Goal: Task Accomplishment & Management: Manage account settings

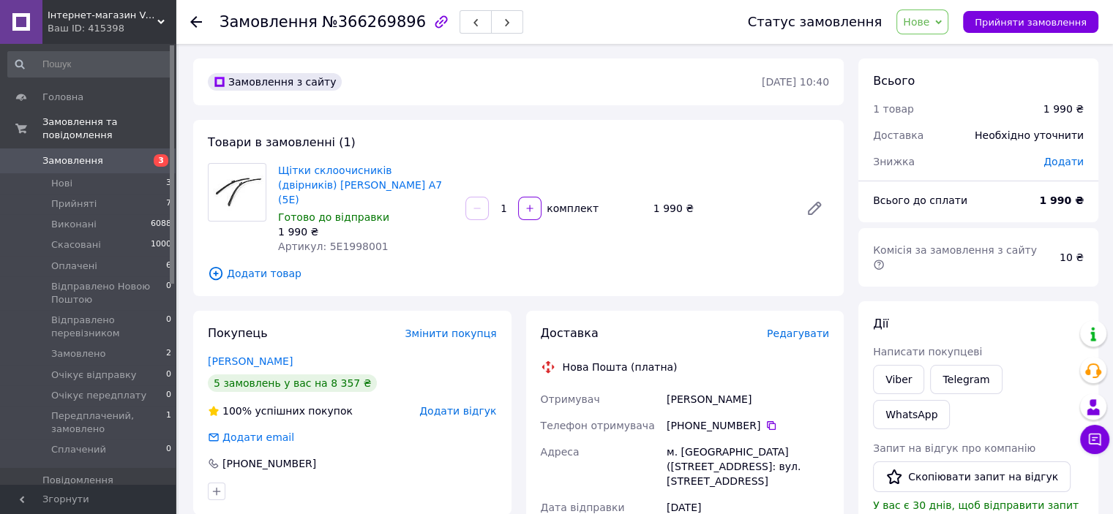
click at [364, 241] on span "Артикул: 5E1998001" at bounding box center [333, 247] width 110 height 12
copy span "5E1998001"
click at [265, 355] on link "[PERSON_NAME]" at bounding box center [250, 361] width 85 height 12
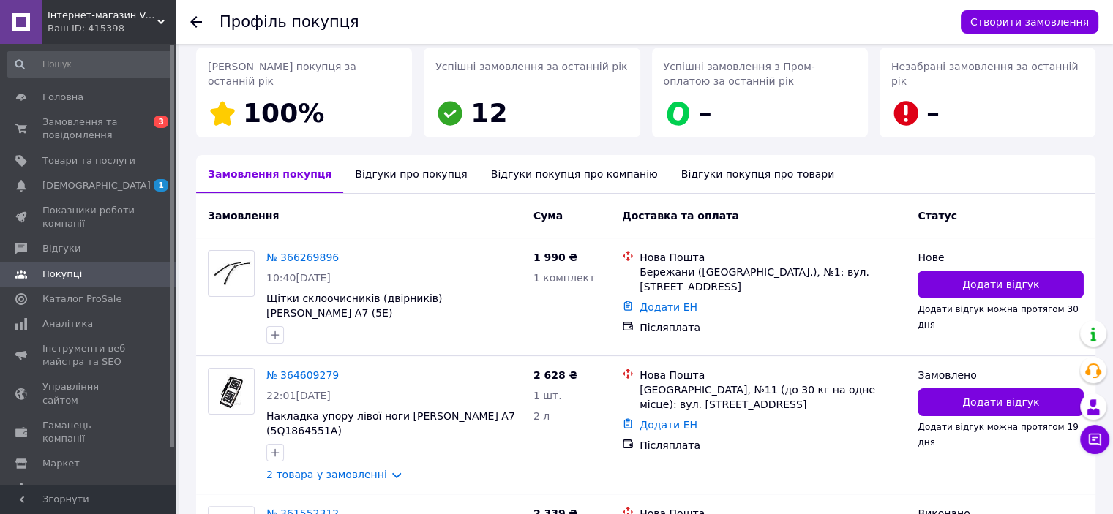
scroll to position [366, 0]
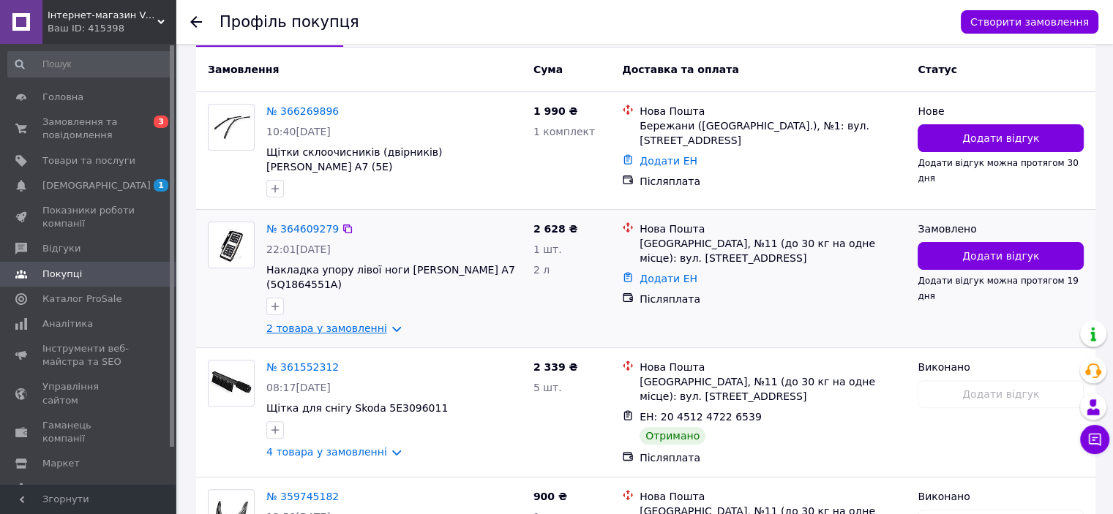
click at [300, 323] on link "2 товара у замовленні" at bounding box center [326, 329] width 121 height 12
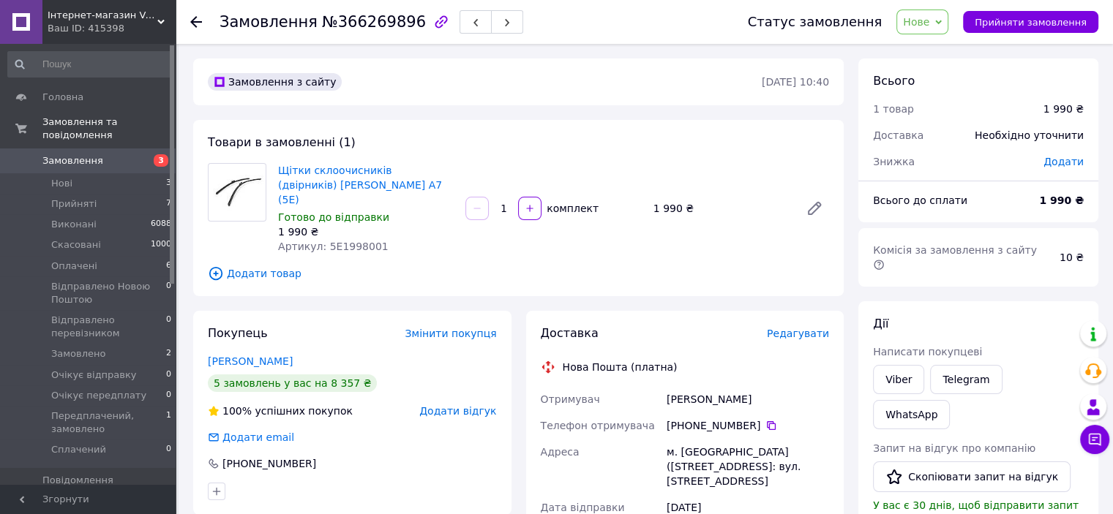
click at [146, 154] on link "Замовлення 3" at bounding box center [90, 160] width 180 height 25
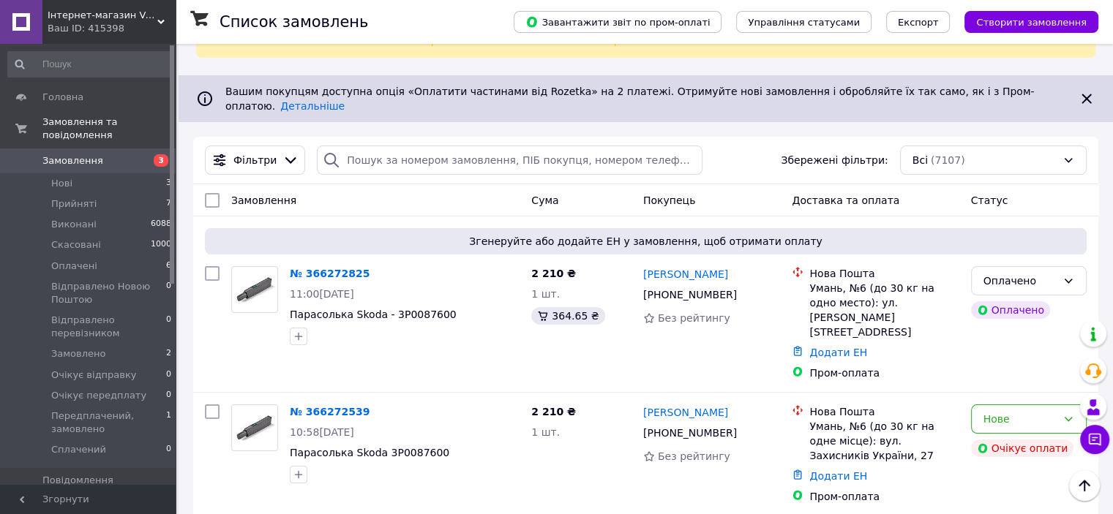
scroll to position [146, 0]
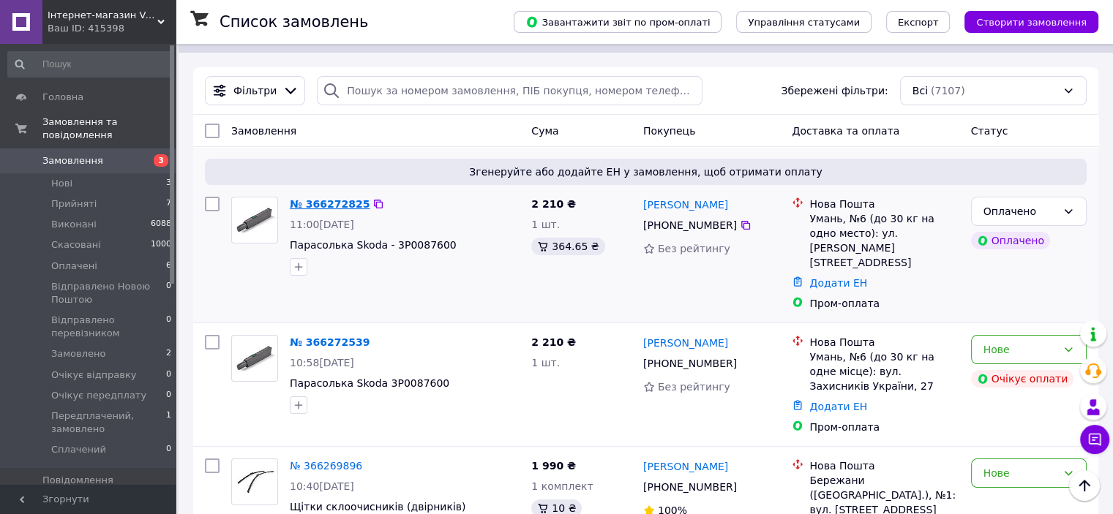
click at [336, 198] on link "№ 366272825" at bounding box center [330, 204] width 80 height 12
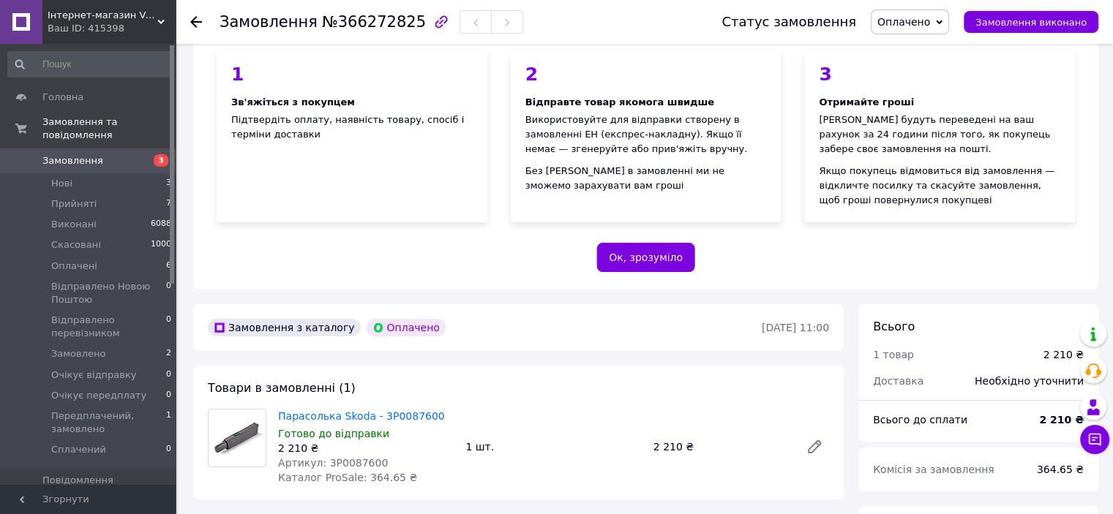
scroll to position [366, 0]
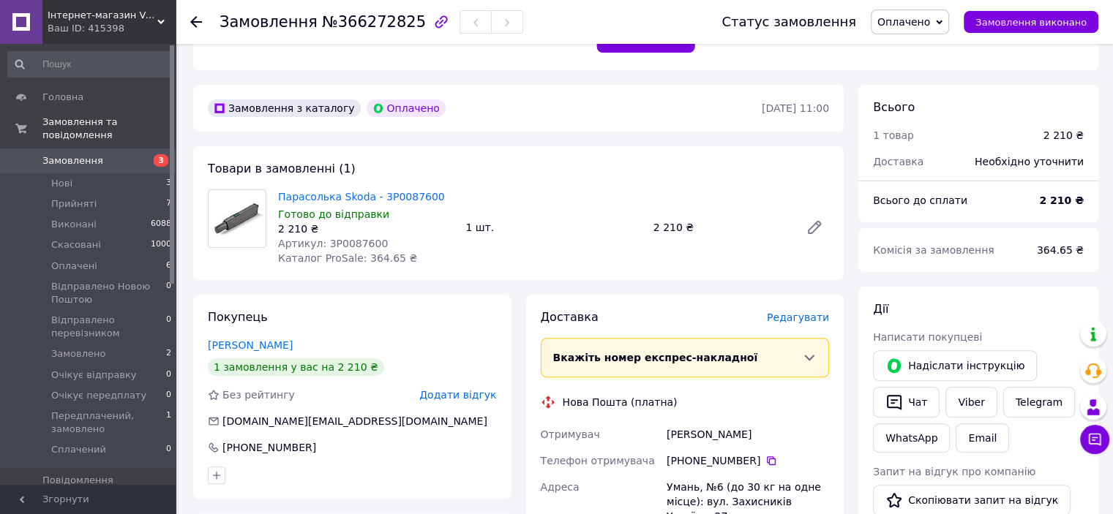
click at [353, 241] on span "Артикул: 3P0087600" at bounding box center [333, 244] width 110 height 12
click at [352, 241] on span "Артикул: 3P0087600" at bounding box center [333, 244] width 110 height 12
copy span "3P0087600"
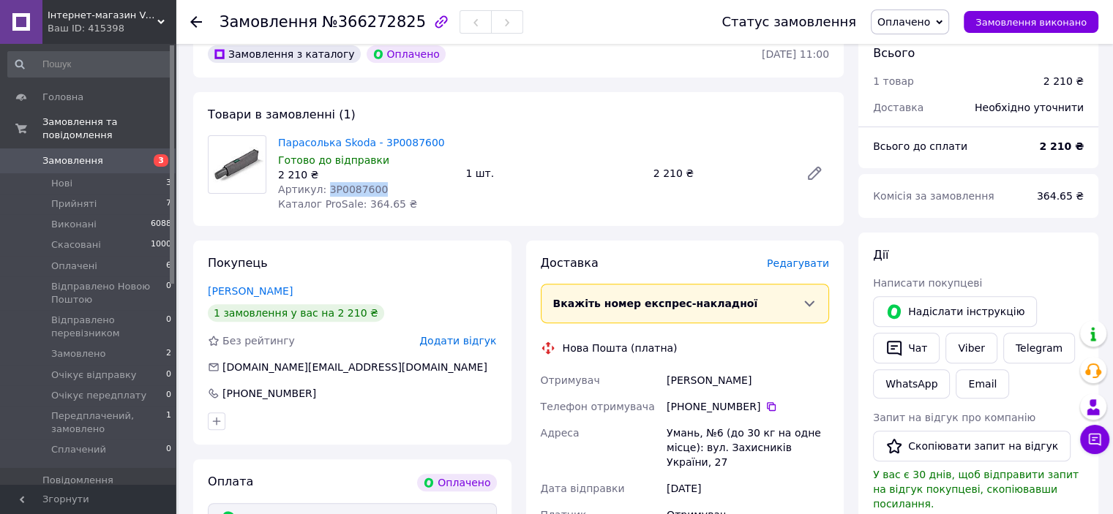
scroll to position [512, 0]
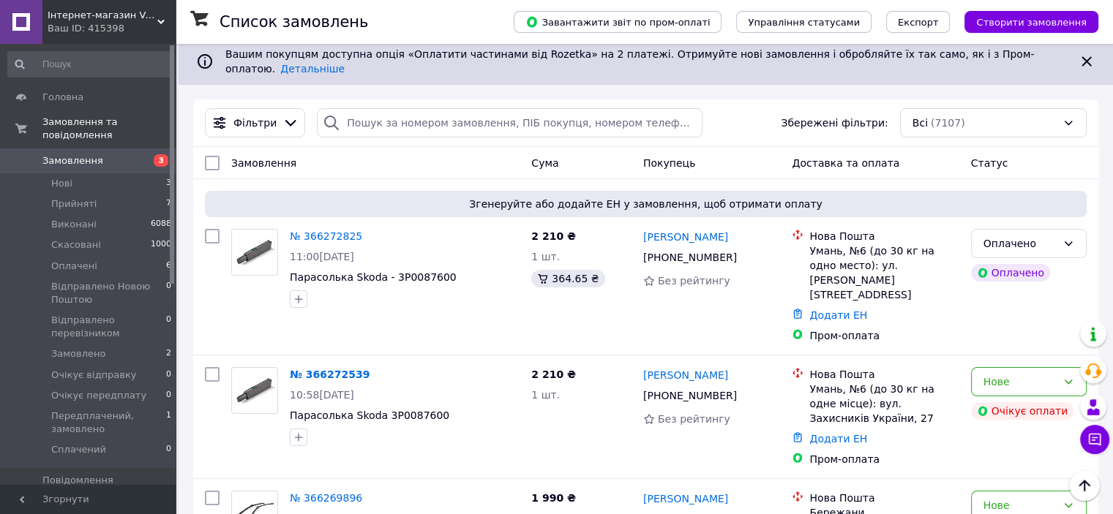
scroll to position [146, 0]
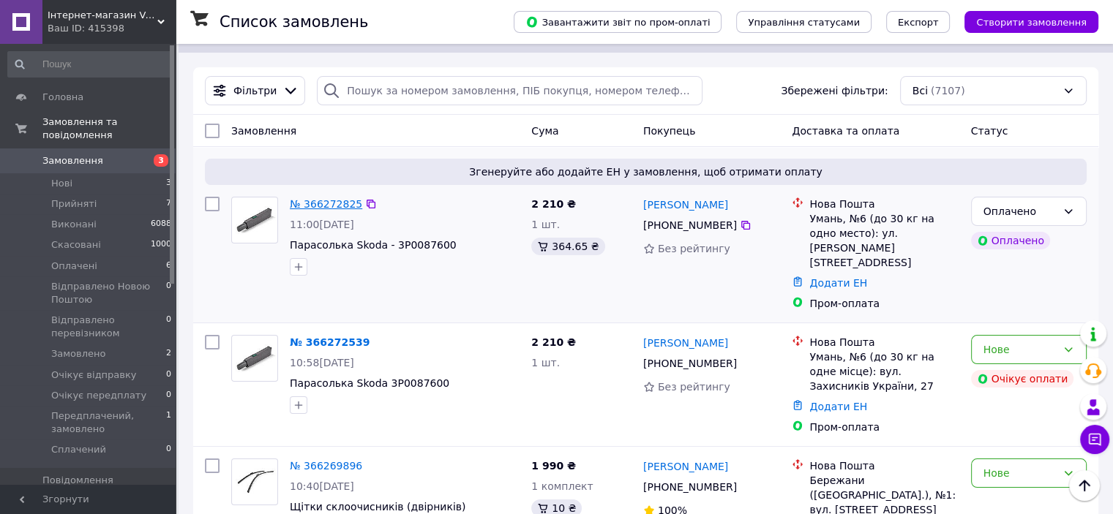
click at [344, 198] on link "№ 366272825" at bounding box center [326, 204] width 72 height 12
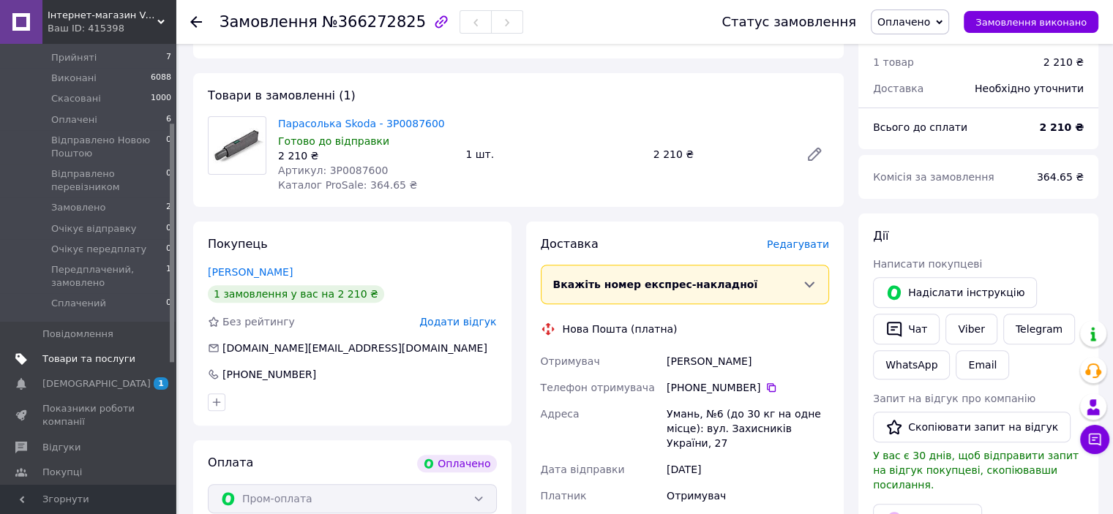
scroll to position [219, 0]
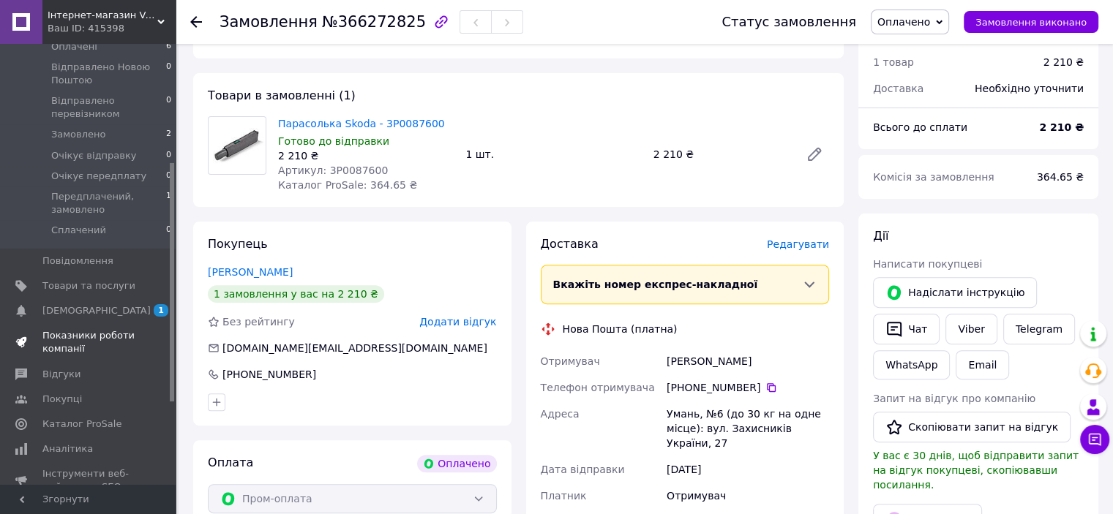
click at [97, 329] on span "Показники роботи компанії" at bounding box center [88, 342] width 93 height 26
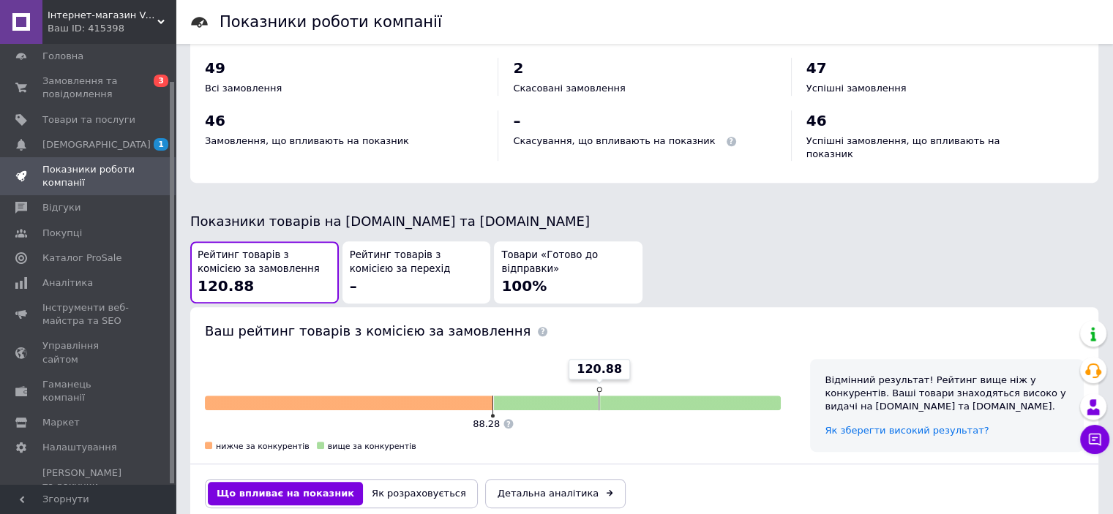
scroll to position [731, 0]
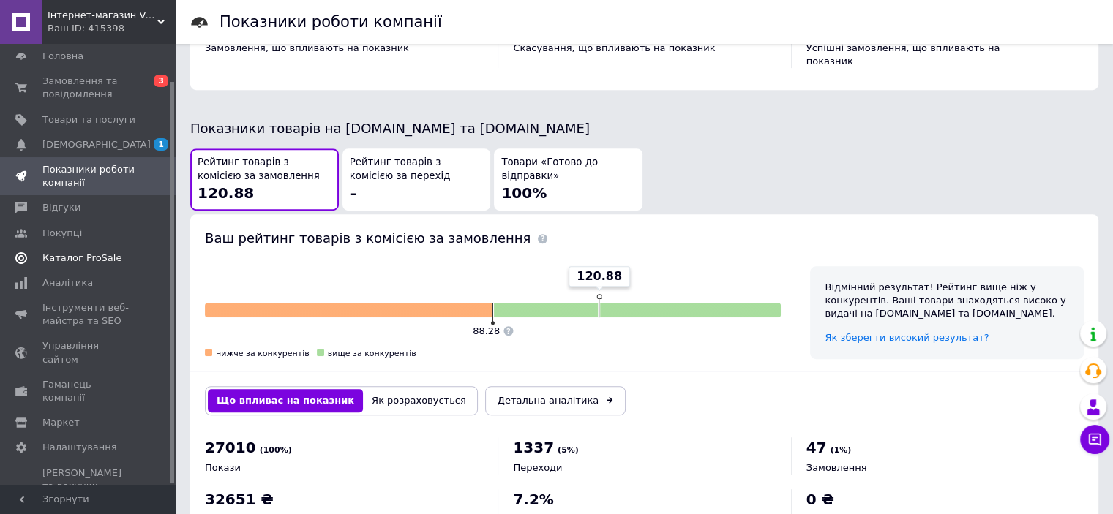
click at [97, 257] on span "Каталог ProSale" at bounding box center [81, 258] width 79 height 13
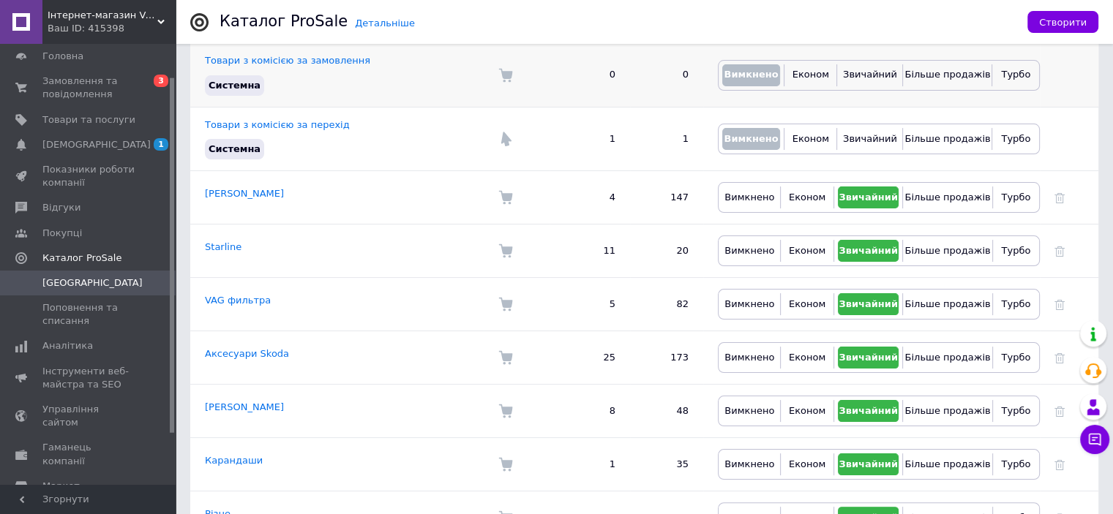
scroll to position [293, 0]
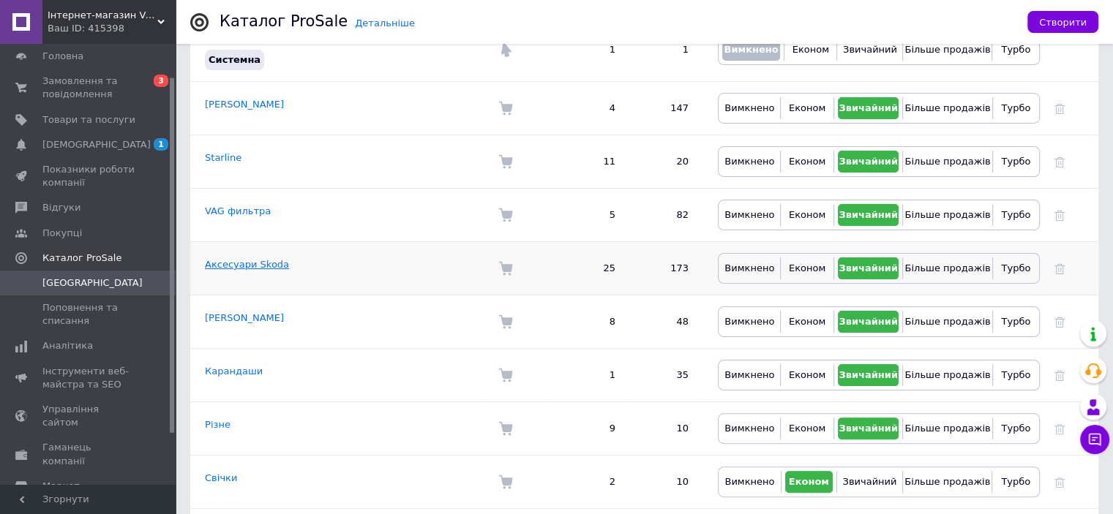
click at [243, 259] on link "Аксесуари Skoda" at bounding box center [247, 264] width 84 height 11
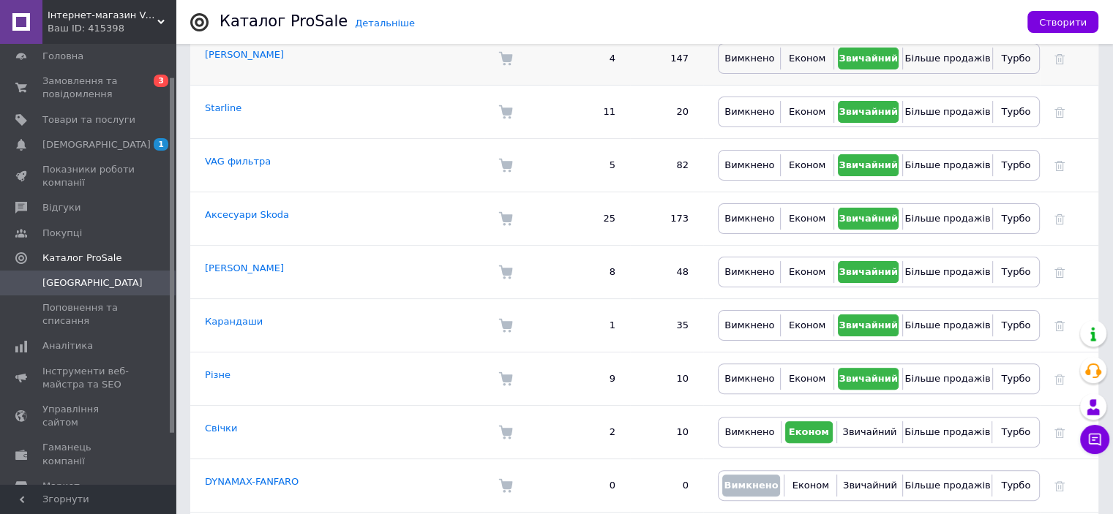
scroll to position [366, 0]
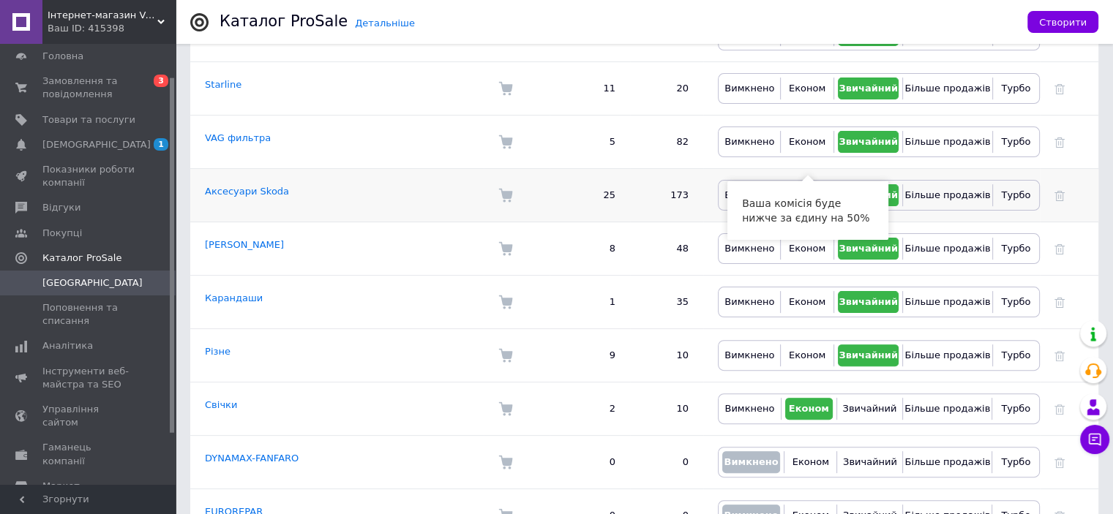
click at [808, 189] on span "Економ" at bounding box center [806, 195] width 37 height 13
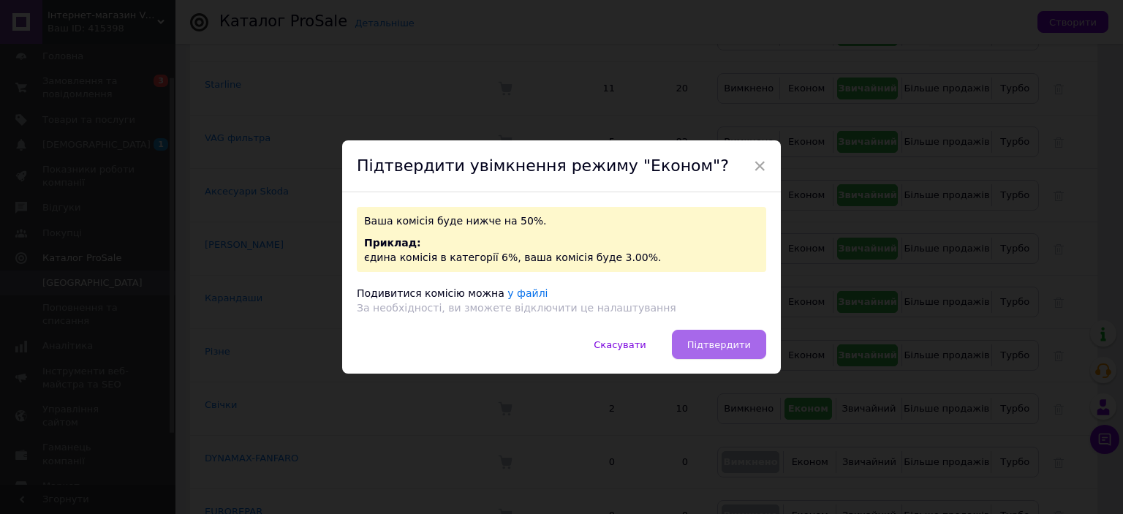
click at [695, 350] on span "Підтвердити" at bounding box center [720, 344] width 64 height 11
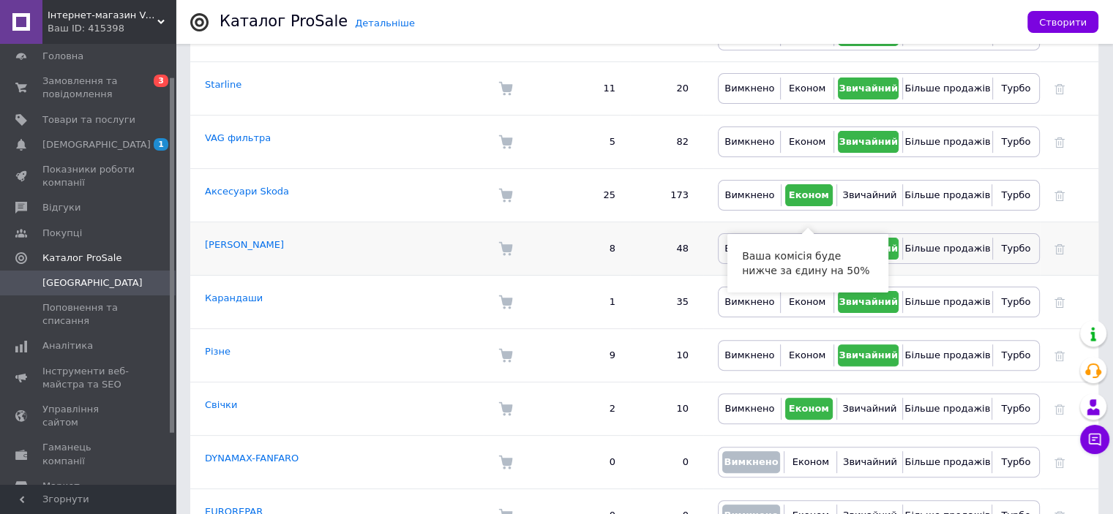
click at [805, 243] on span "Економ" at bounding box center [806, 248] width 37 height 11
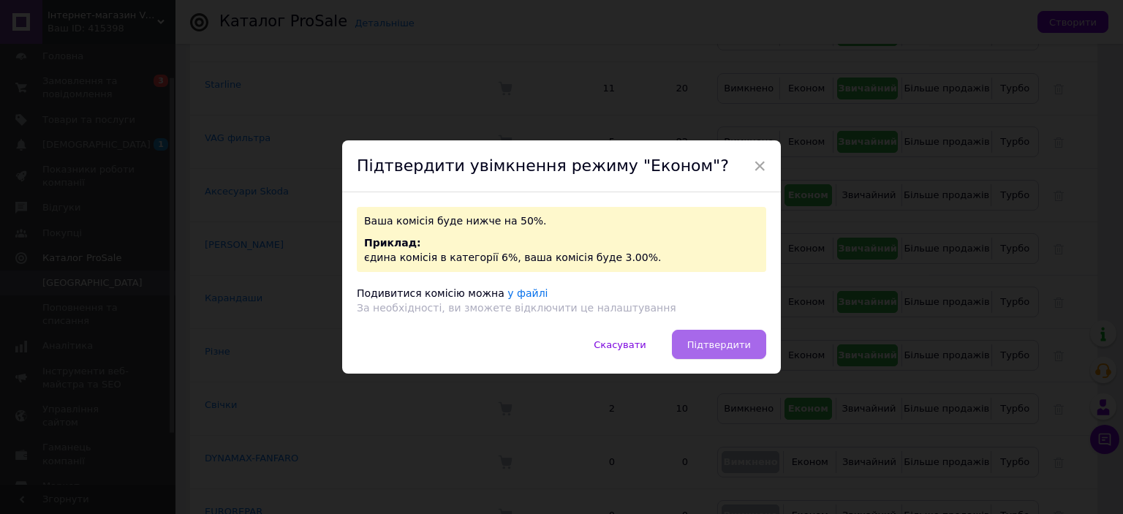
click at [711, 341] on span "Підтвердити" at bounding box center [720, 344] width 64 height 11
